Goal: Information Seeking & Learning: Learn about a topic

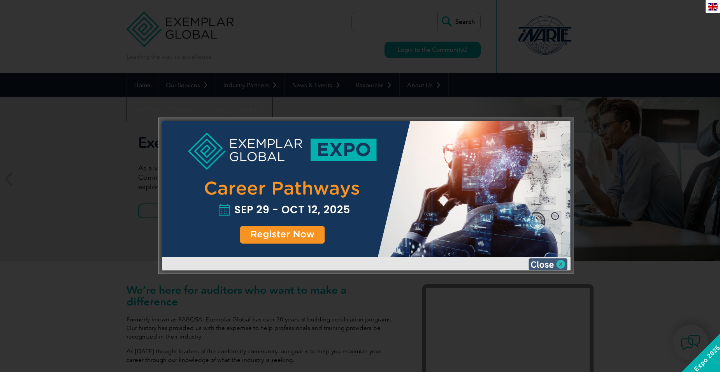
click at [561, 264] on img at bounding box center [547, 264] width 39 height 12
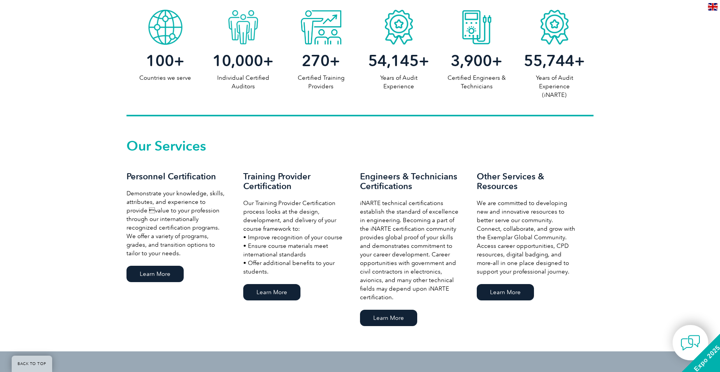
scroll to position [428, 0]
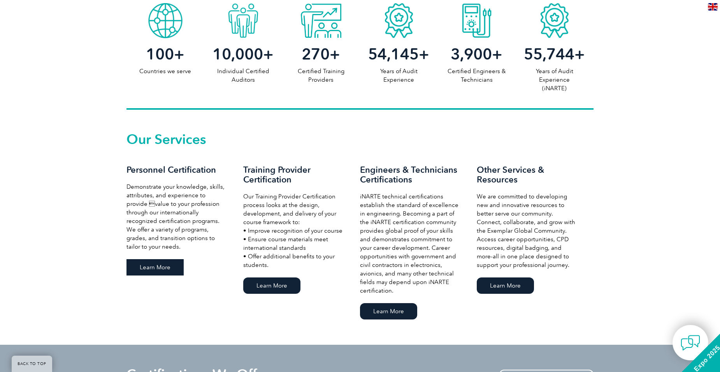
click at [152, 269] on link "Learn More" at bounding box center [154, 267] width 57 height 16
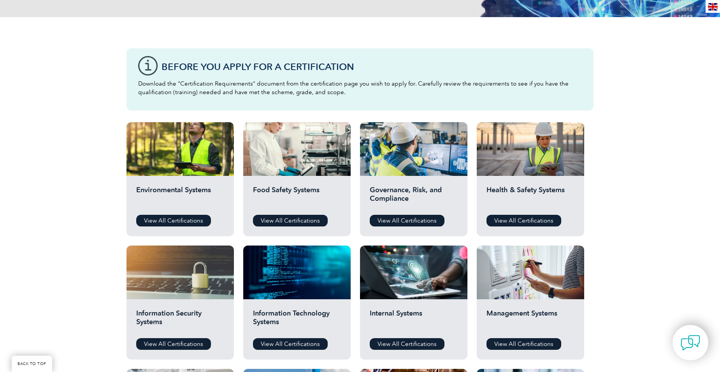
scroll to position [156, 0]
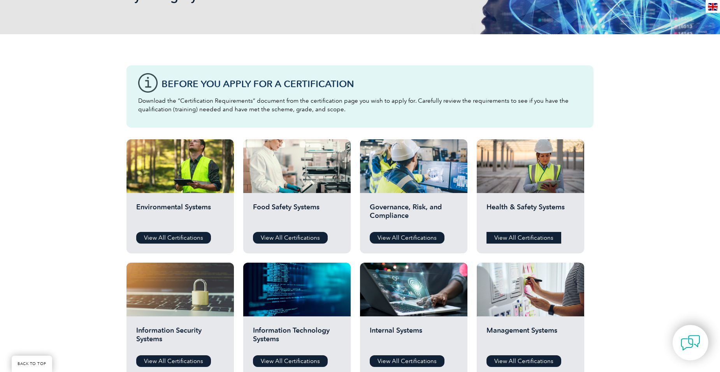
click at [524, 237] on link "View All Certifications" at bounding box center [523, 238] width 75 height 12
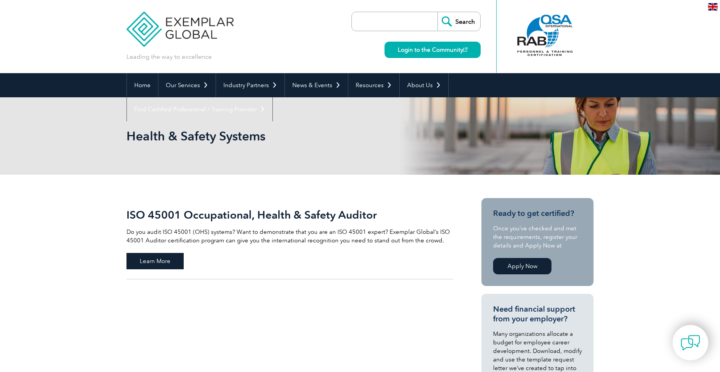
click at [168, 261] on span "Learn More" at bounding box center [154, 261] width 57 height 16
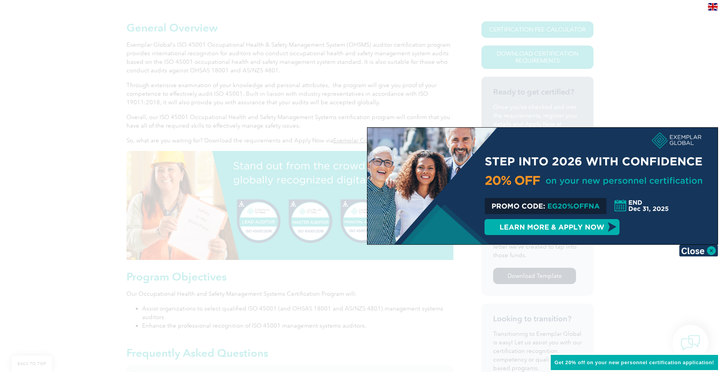
scroll to position [195, 0]
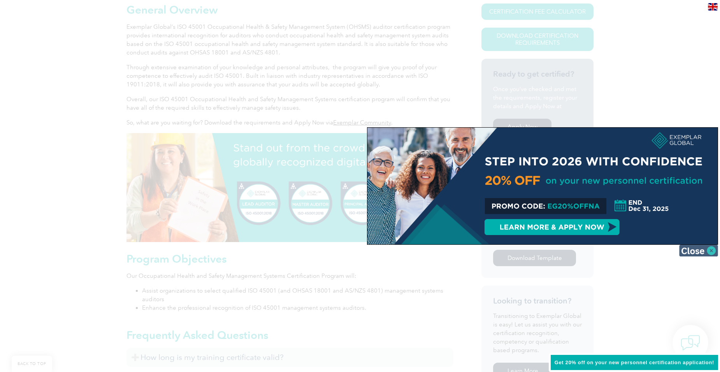
click at [704, 251] on img at bounding box center [698, 251] width 39 height 12
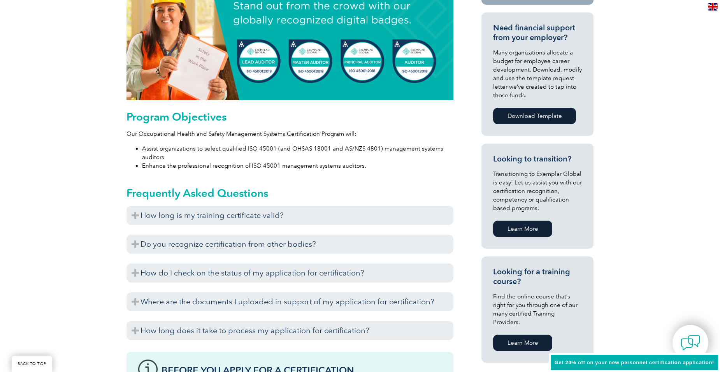
scroll to position [350, 0]
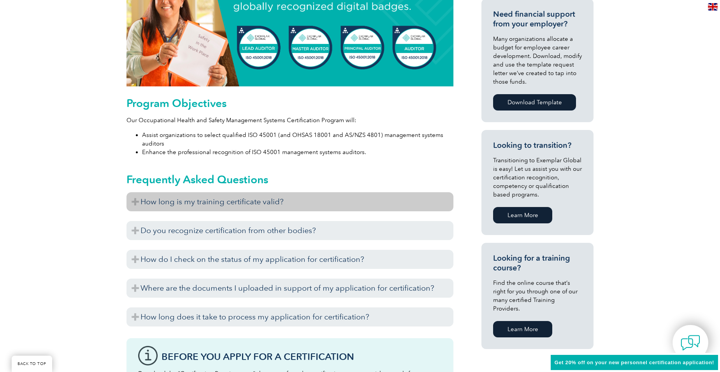
click at [137, 203] on h3 "How long is my training certificate valid?" at bounding box center [289, 201] width 327 height 19
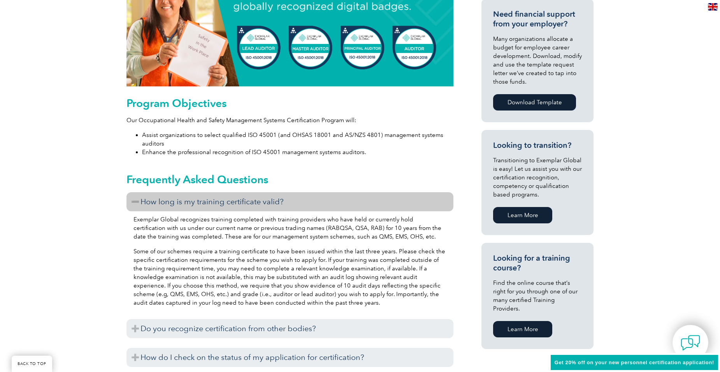
click at [142, 201] on h3 "How long is my training certificate valid?" at bounding box center [289, 201] width 327 height 19
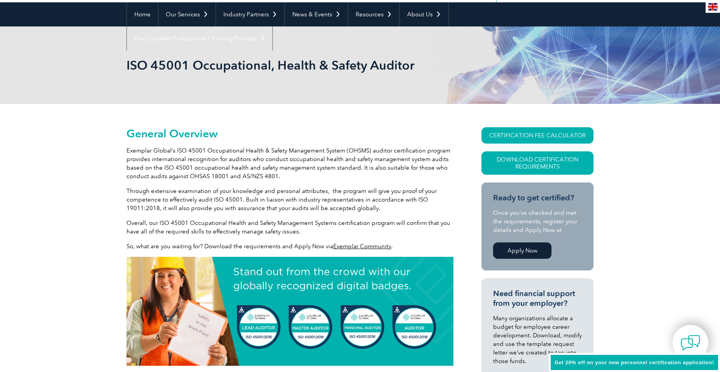
scroll to position [0, 0]
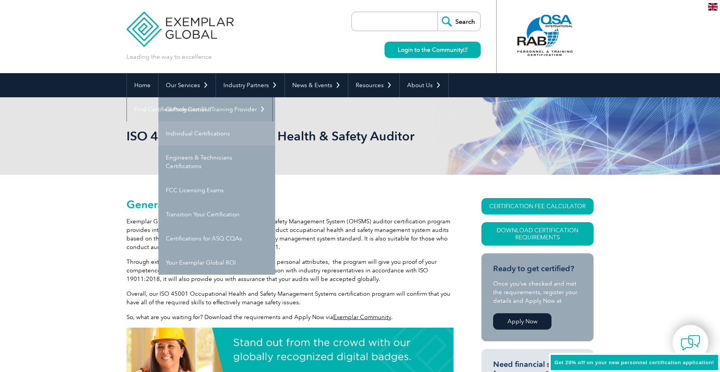
click at [206, 129] on link "Individual Certifications" at bounding box center [216, 133] width 117 height 24
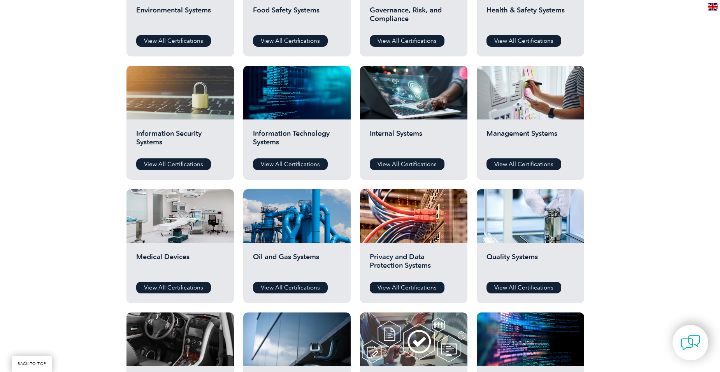
scroll to position [389, 0]
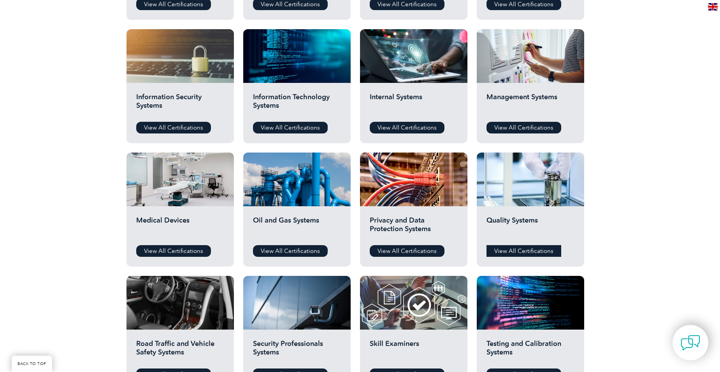
click at [516, 251] on link "View All Certifications" at bounding box center [523, 251] width 75 height 12
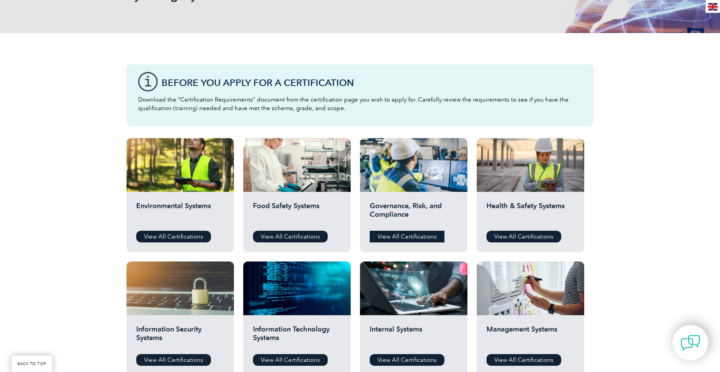
scroll to position [156, 0]
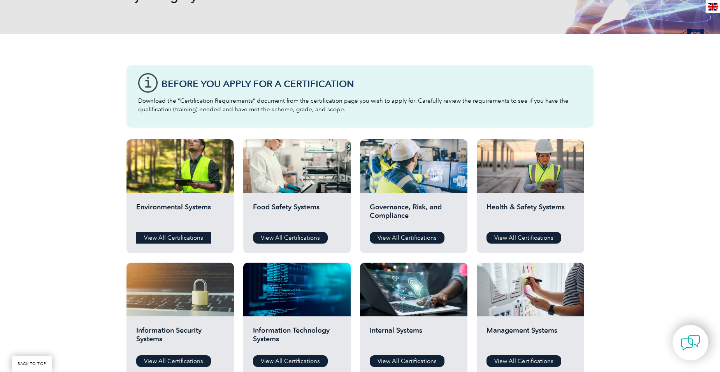
click at [181, 241] on link "View All Certifications" at bounding box center [173, 238] width 75 height 12
click at [540, 238] on link "View All Certifications" at bounding box center [523, 238] width 75 height 12
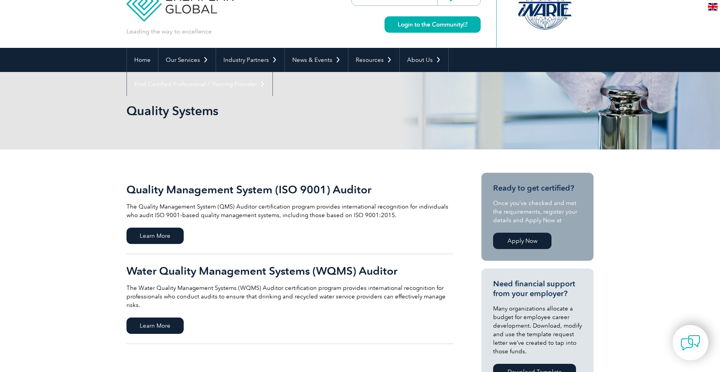
scroll to position [39, 0]
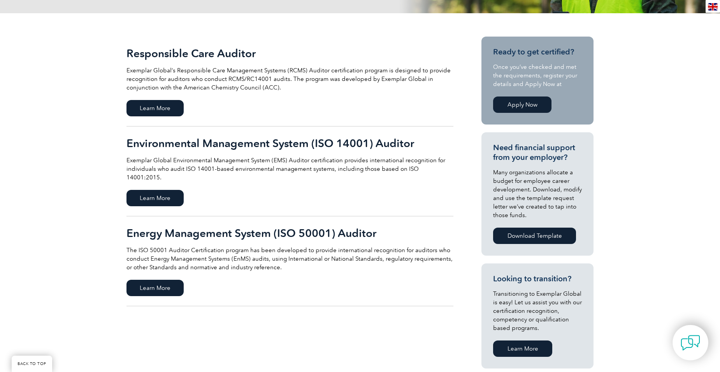
scroll to position [156, 0]
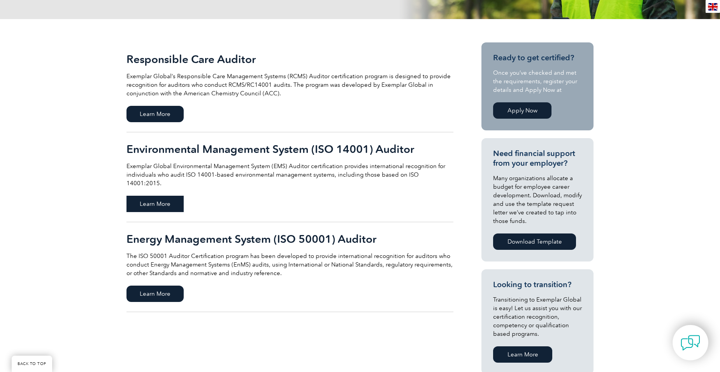
click at [168, 196] on span "Learn More" at bounding box center [154, 204] width 57 height 16
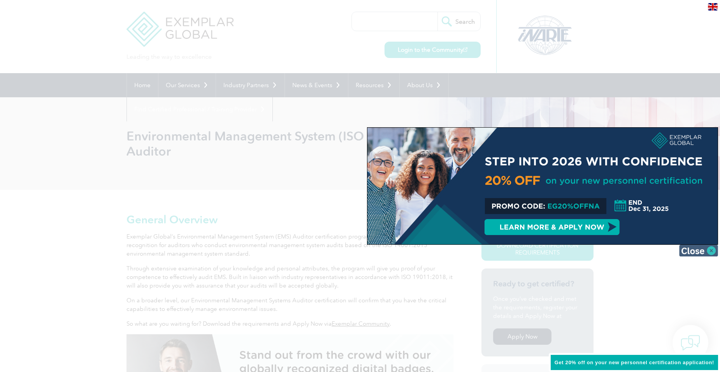
click at [706, 250] on img at bounding box center [698, 251] width 39 height 12
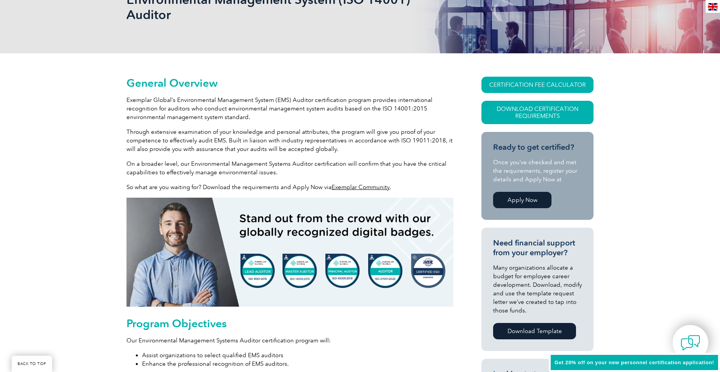
scroll to position [117, 0]
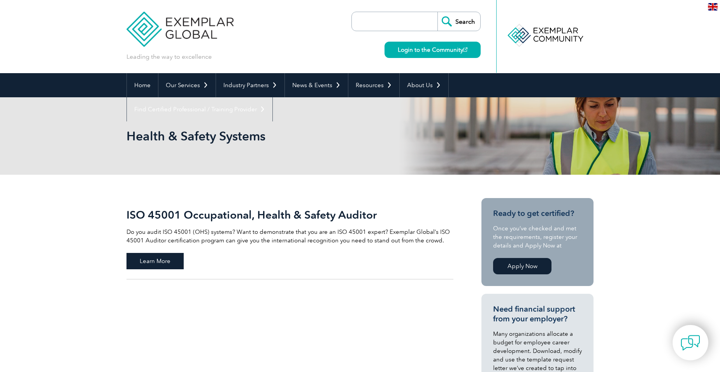
click at [161, 258] on span "Learn More" at bounding box center [154, 261] width 57 height 16
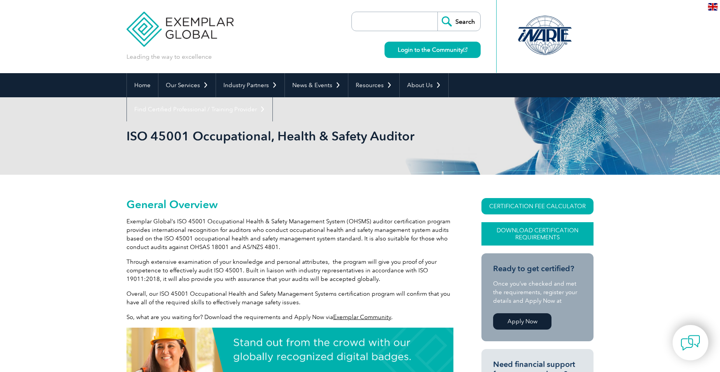
click at [538, 234] on link "Download Certification Requirements" at bounding box center [537, 233] width 112 height 23
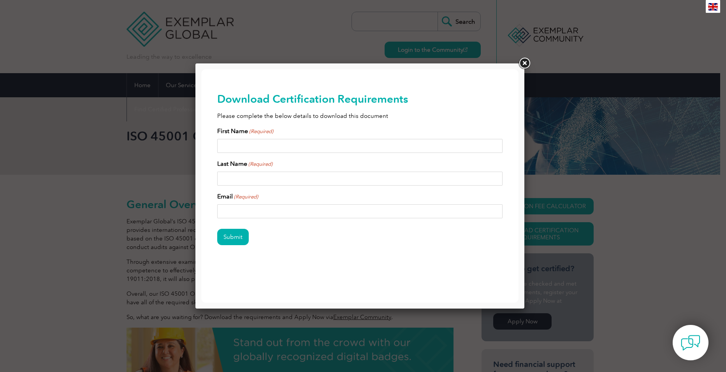
click at [528, 62] on link at bounding box center [524, 63] width 14 height 14
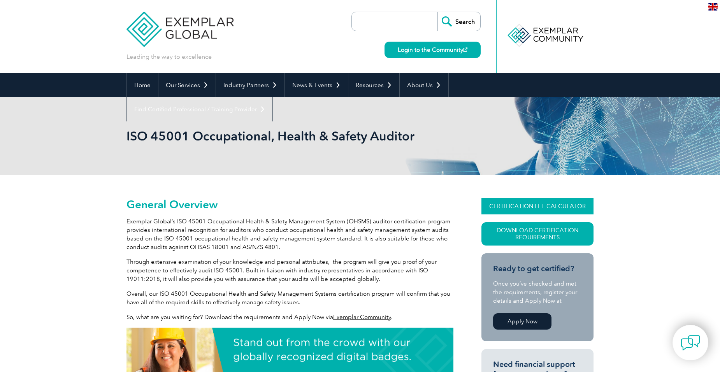
click at [541, 207] on link "CERTIFICATION FEE CALCULATOR" at bounding box center [537, 206] width 112 height 16
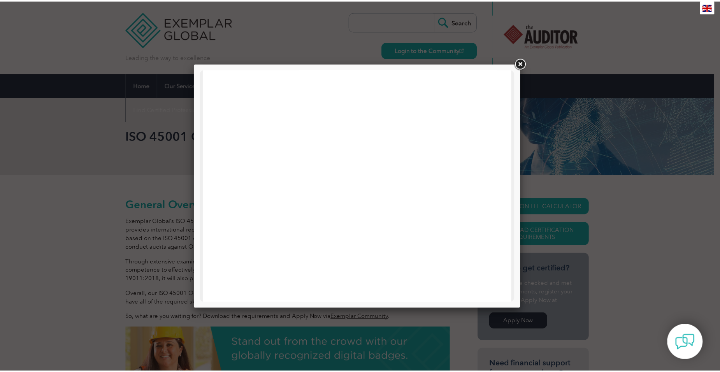
scroll to position [332, 0]
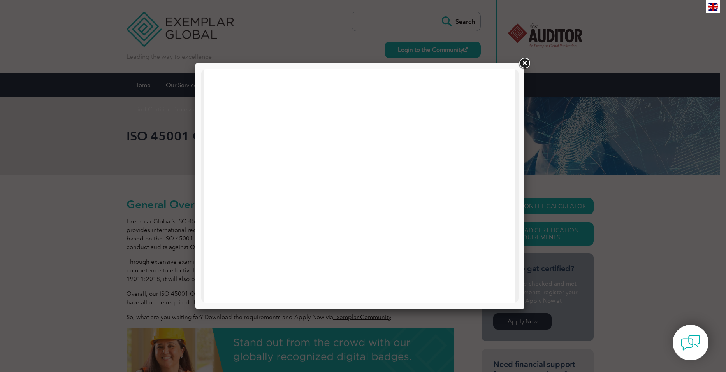
click at [524, 61] on link at bounding box center [524, 63] width 14 height 14
